Goal: Find specific page/section: Find specific page/section

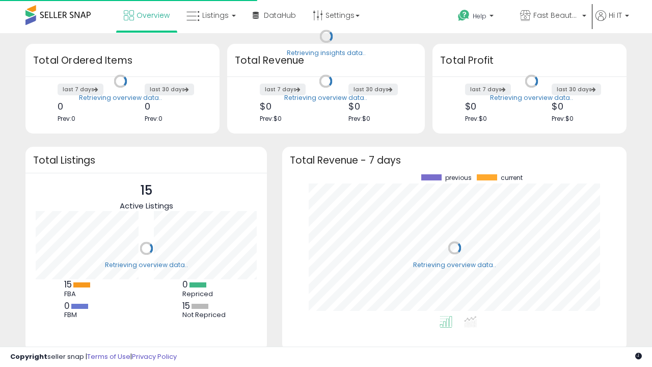
scroll to position [142, 324]
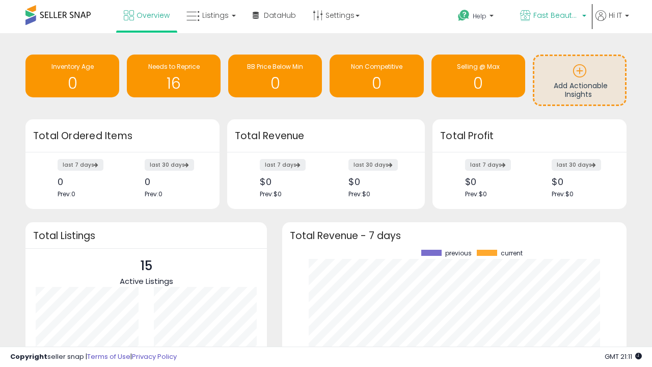
click at [552, 16] on span "Fast Beauty ([GEOGRAPHIC_DATA])" at bounding box center [556, 15] width 46 height 10
click at [0, 0] on span "Fast Beauty ([GEOGRAPHIC_DATA])" at bounding box center [0, 0] width 0 height 0
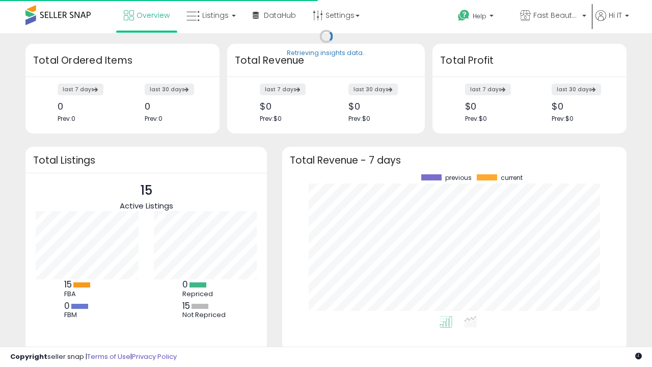
scroll to position [142, 324]
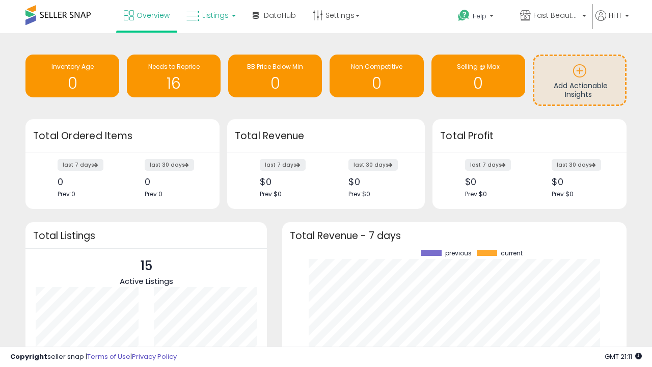
click at [210, 15] on span "Listings" at bounding box center [215, 15] width 26 height 10
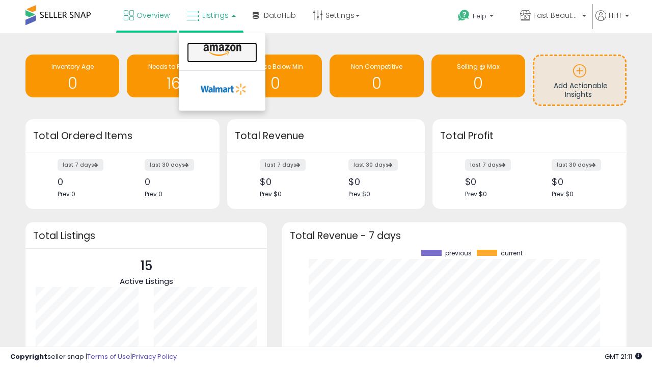
click at [221, 50] on icon at bounding box center [222, 50] width 44 height 13
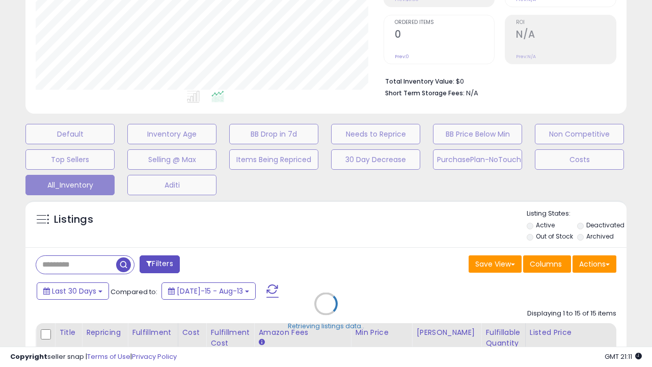
scroll to position [130, 0]
